Goal: Browse casually

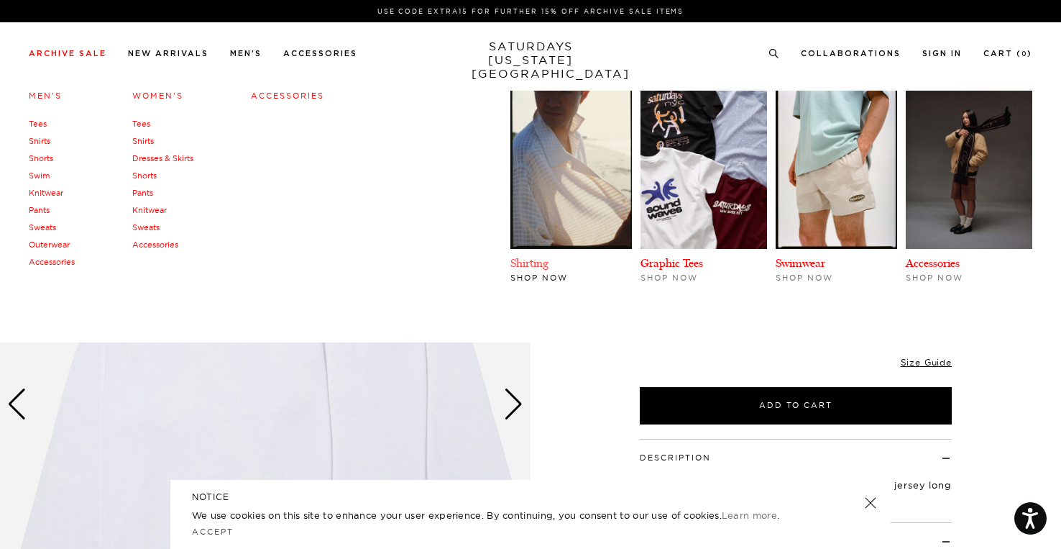
scroll to position [73, 0]
click at [562, 334] on div "Men's Tees Shirts Shorts Swim Knitwear Pants Sweats Outerwear" at bounding box center [530, 212] width 1061 height 259
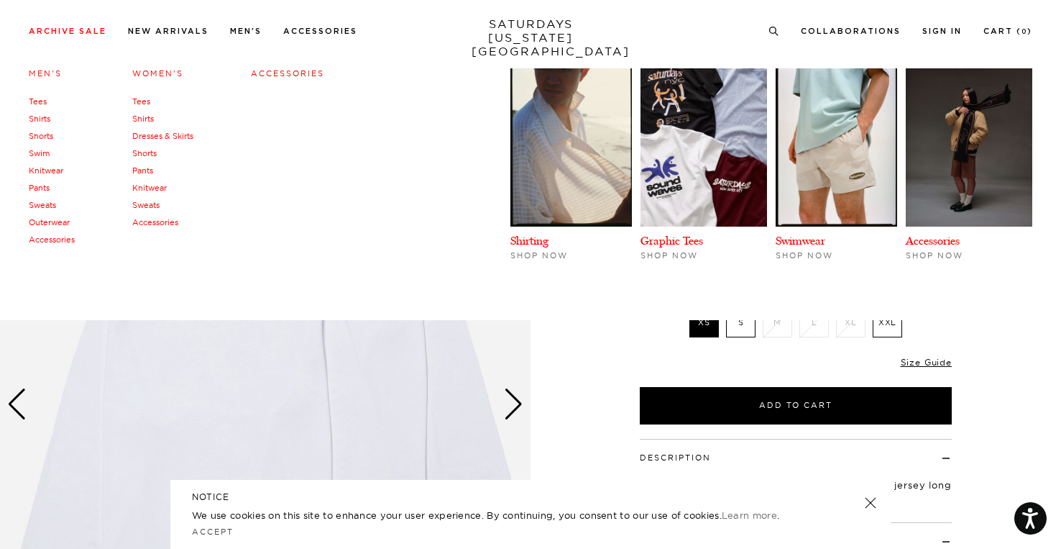
scroll to position [72, 0]
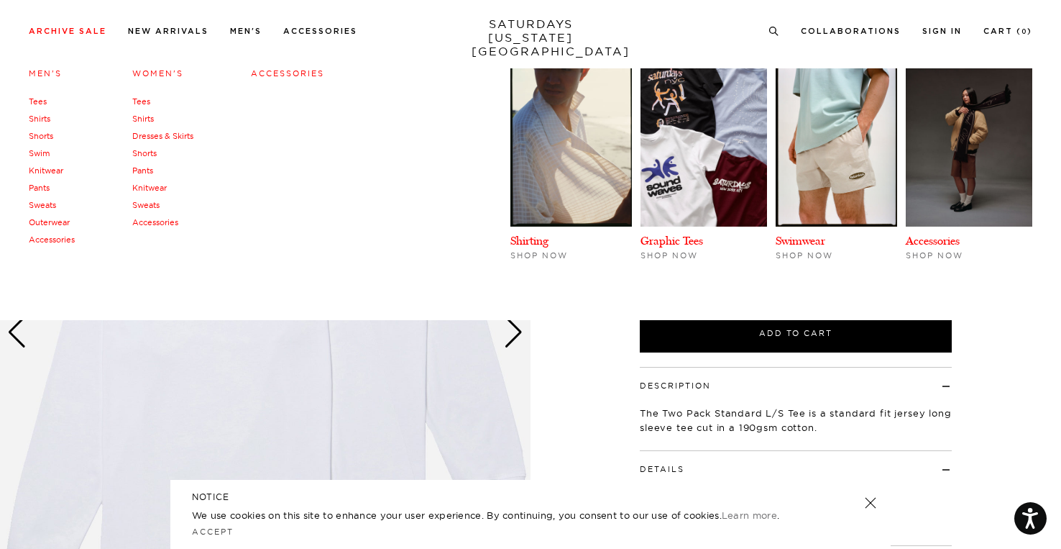
click at [562, 334] on div "1 / 3 Two Pack Standard LS Tee White $95.00" at bounding box center [530, 333] width 1061 height 664
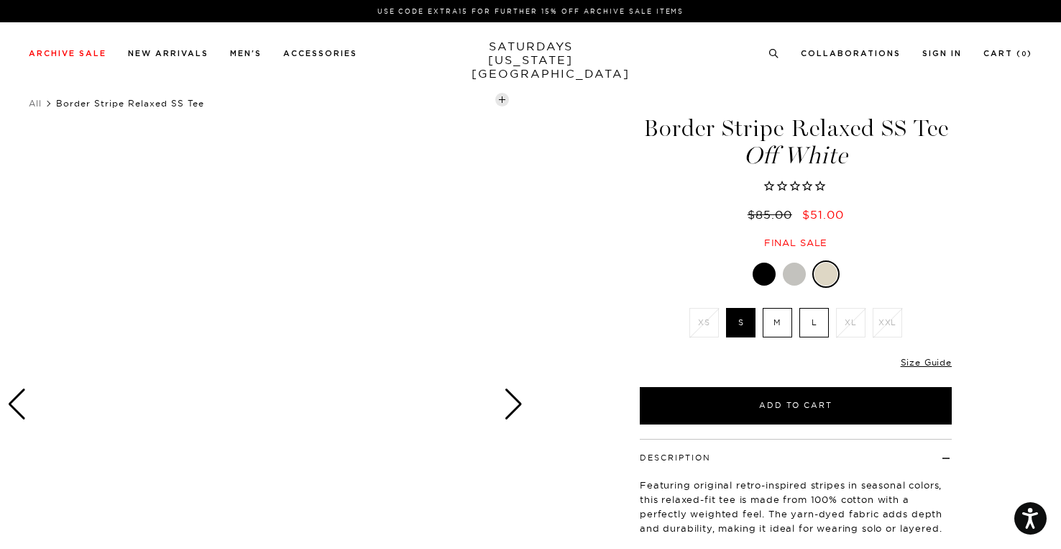
drag, startPoint x: 735, startPoint y: 144, endPoint x: 735, endPoint y: 136, distance: 8.6
click at [735, 142] on h1 "Border Stripe Relaxed SS Tee Off White" at bounding box center [796, 141] width 316 height 51
click at [735, 136] on h1 "Border Stripe Relaxed SS Tee Off White" at bounding box center [796, 141] width 316 height 51
click at [771, 271] on div at bounding box center [764, 273] width 23 height 23
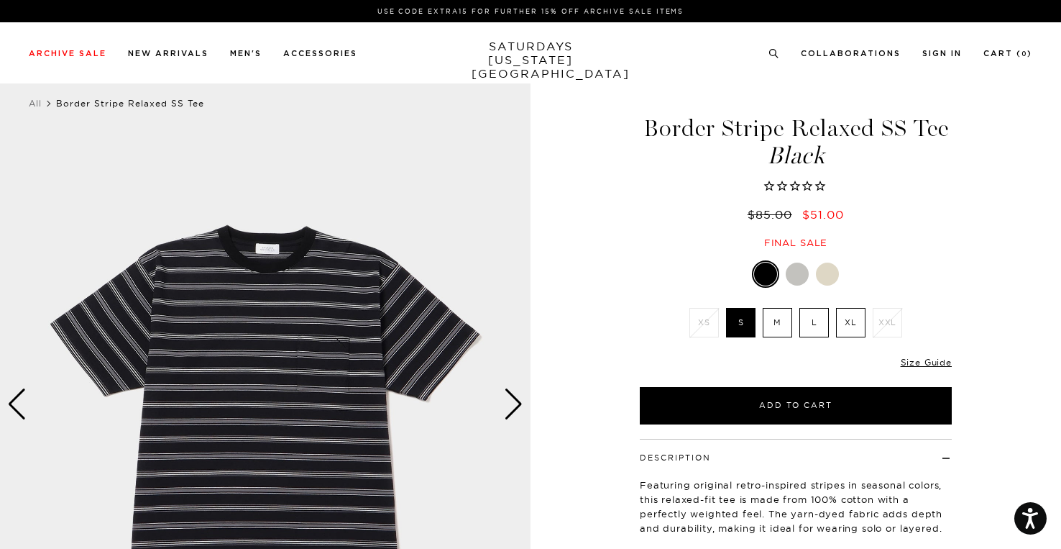
click at [517, 409] on div "Next slide" at bounding box center [513, 404] width 19 height 32
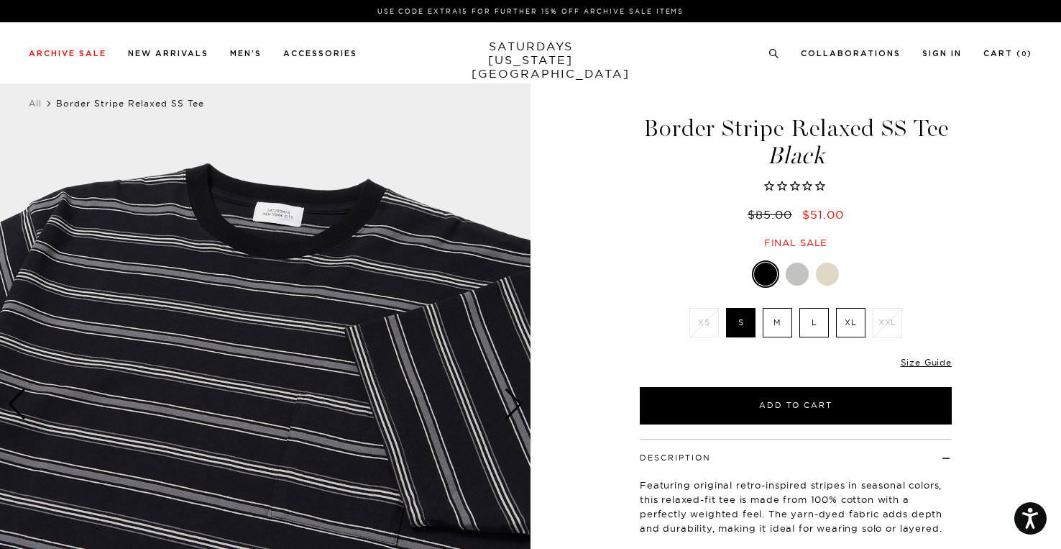
click at [513, 410] on div "Next slide" at bounding box center [513, 404] width 19 height 32
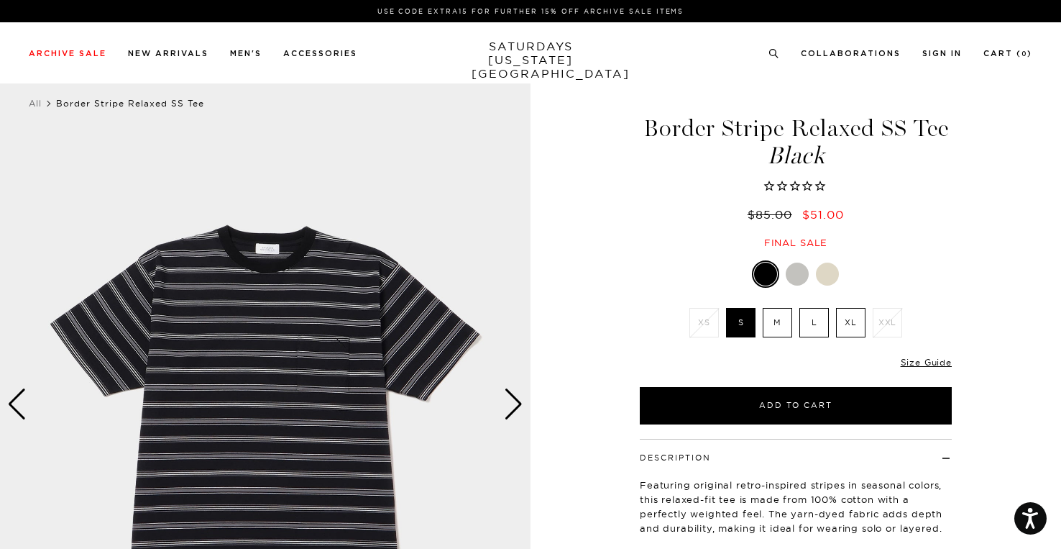
click at [513, 409] on div "Next slide" at bounding box center [513, 404] width 19 height 32
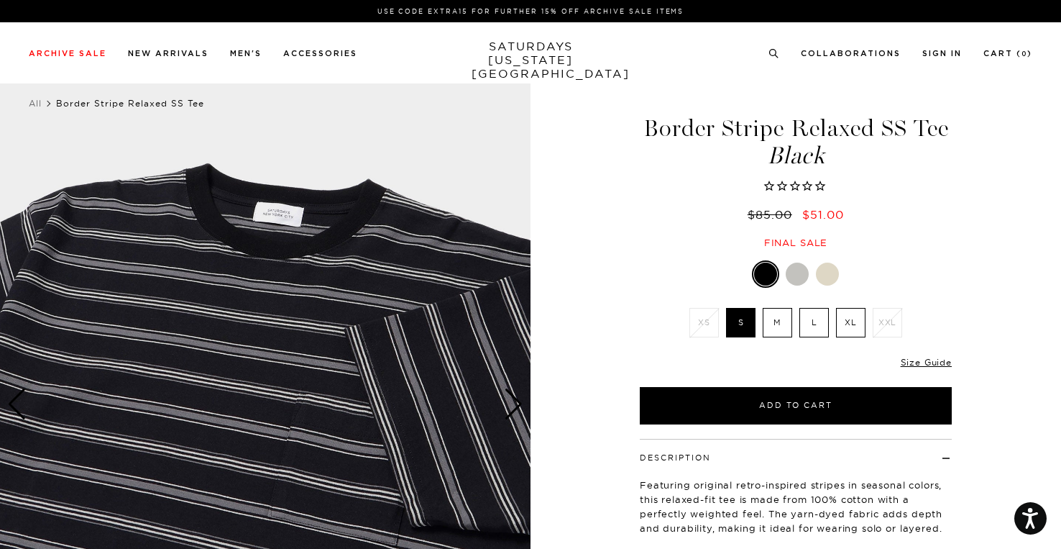
click at [513, 409] on div "Next slide" at bounding box center [513, 404] width 19 height 32
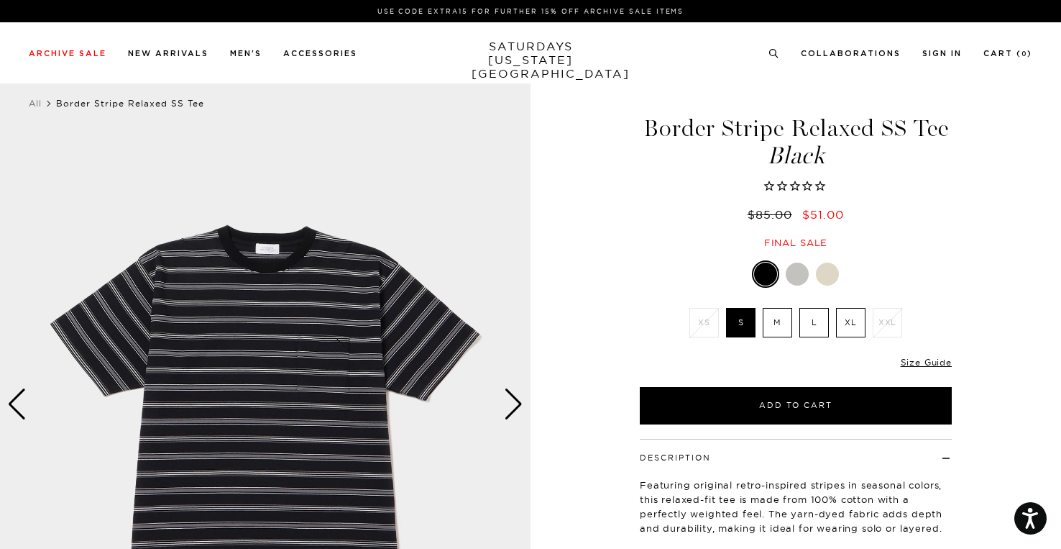
click at [512, 409] on div "Next slide" at bounding box center [513, 404] width 19 height 32
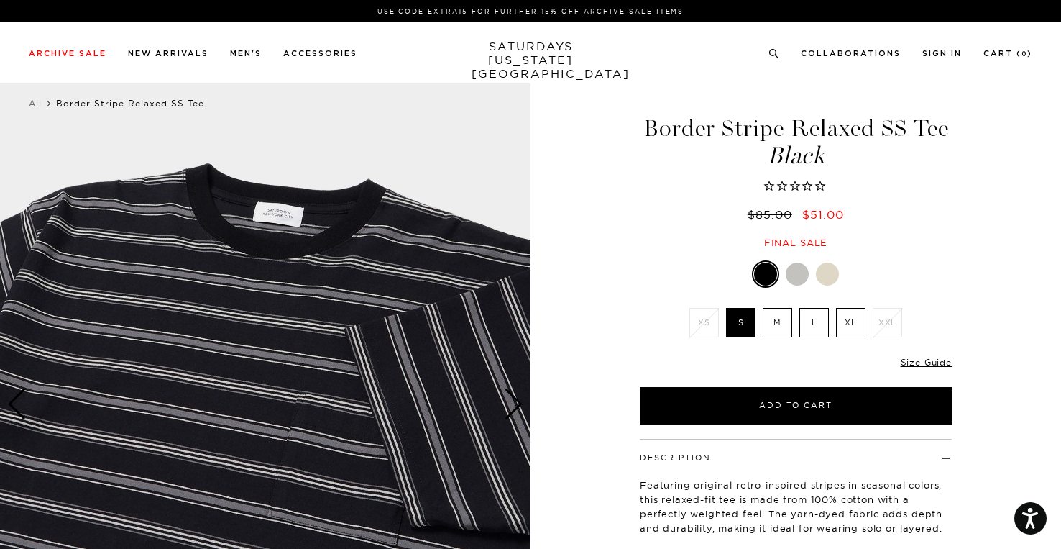
click at [789, 268] on div at bounding box center [797, 273] width 23 height 23
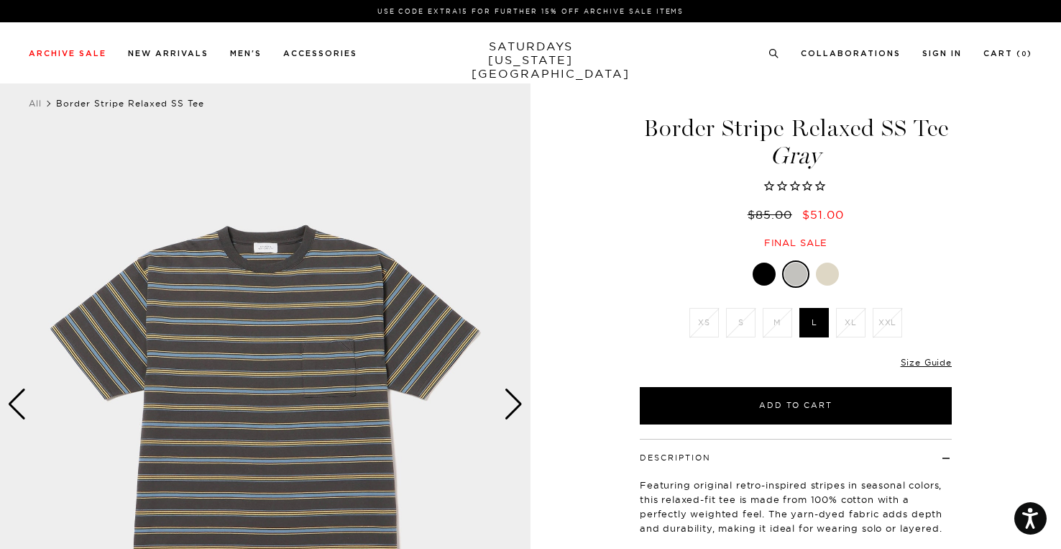
click at [822, 265] on div at bounding box center [827, 273] width 23 height 23
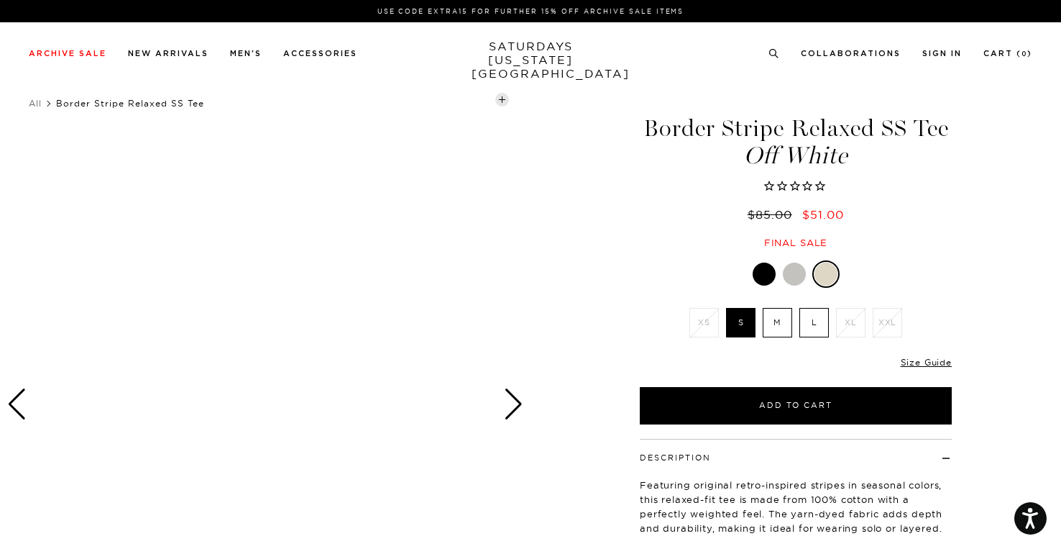
click at [765, 277] on div at bounding box center [764, 273] width 23 height 23
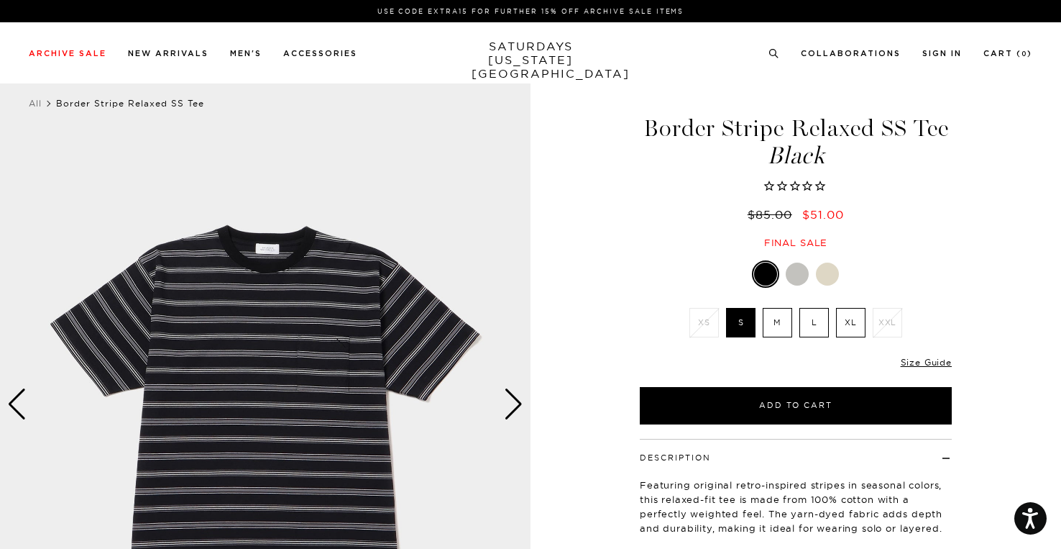
click at [621, 231] on div "Border Stripe Relaxed SS Tee Black $85.00 $51.00 Final sale" at bounding box center [795, 168] width 359 height 162
